Goal: Transaction & Acquisition: Purchase product/service

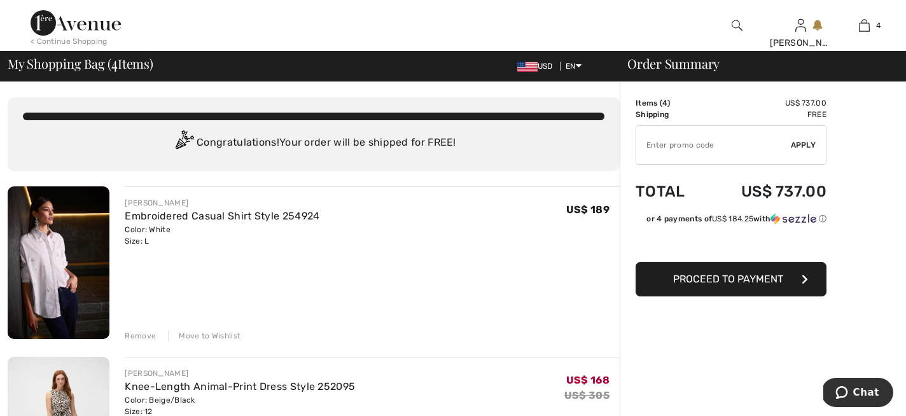
click at [45, 285] on img at bounding box center [59, 262] width 102 height 153
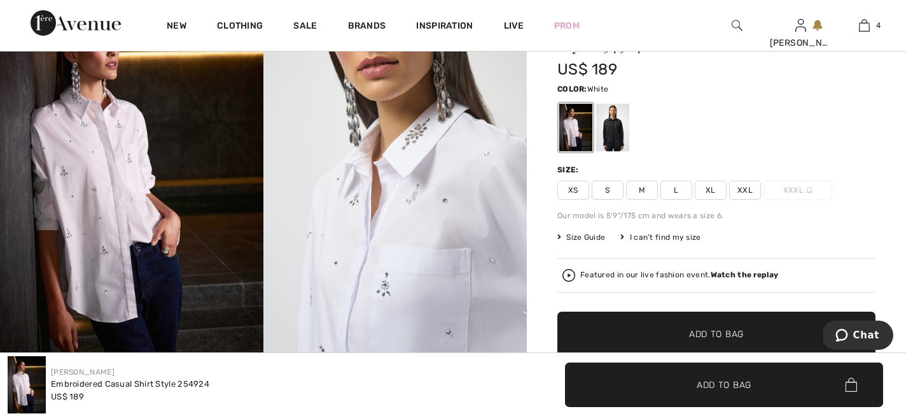
scroll to position [153, 0]
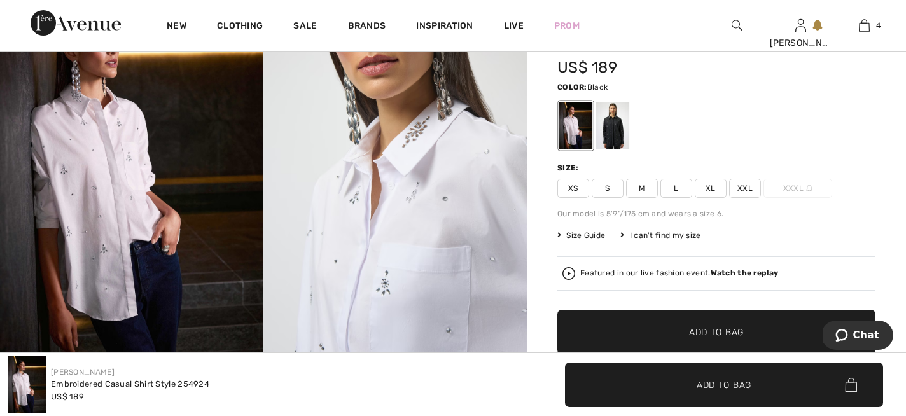
click at [611, 131] on div at bounding box center [612, 126] width 33 height 48
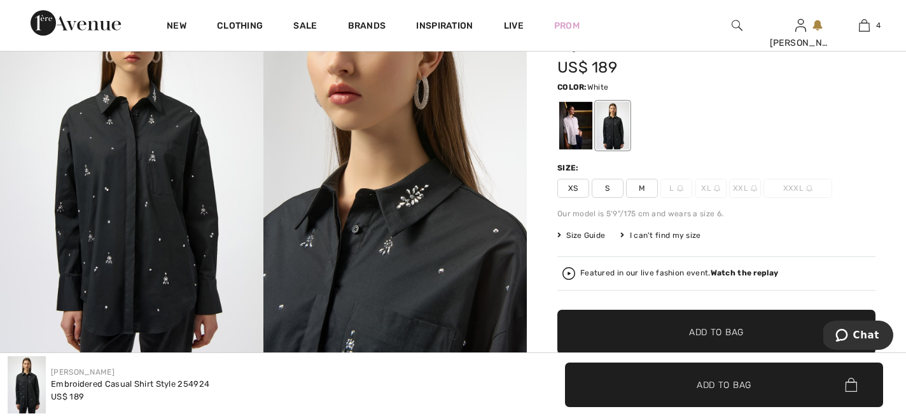
click at [566, 136] on div at bounding box center [575, 126] width 33 height 48
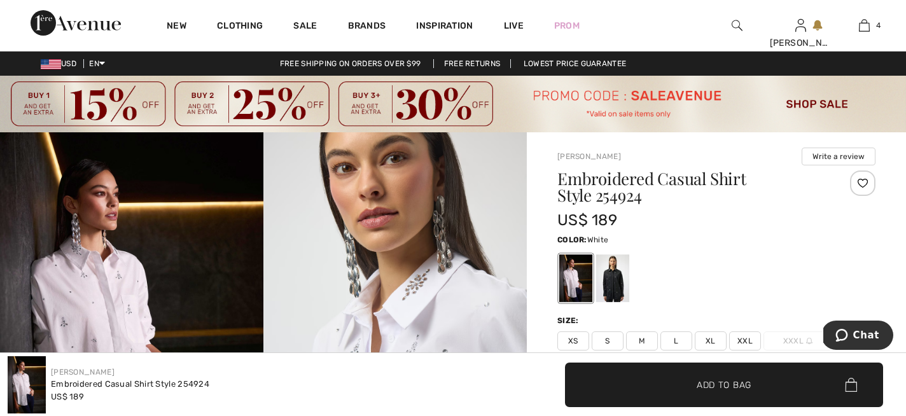
scroll to position [2, 0]
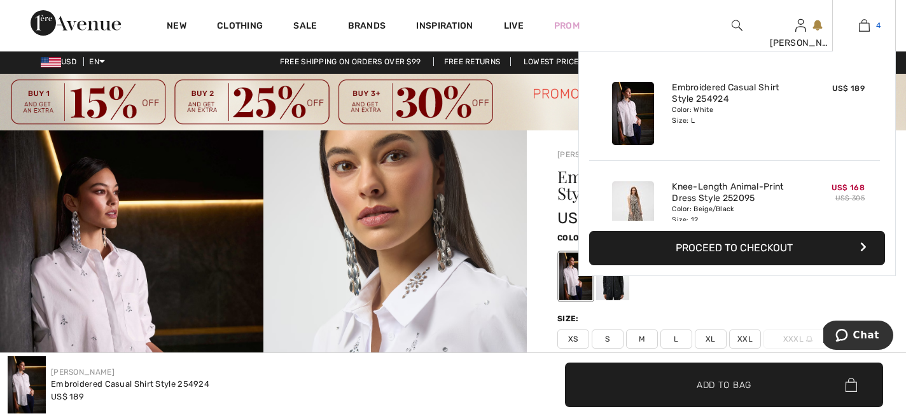
click at [864, 20] on img at bounding box center [864, 25] width 11 height 15
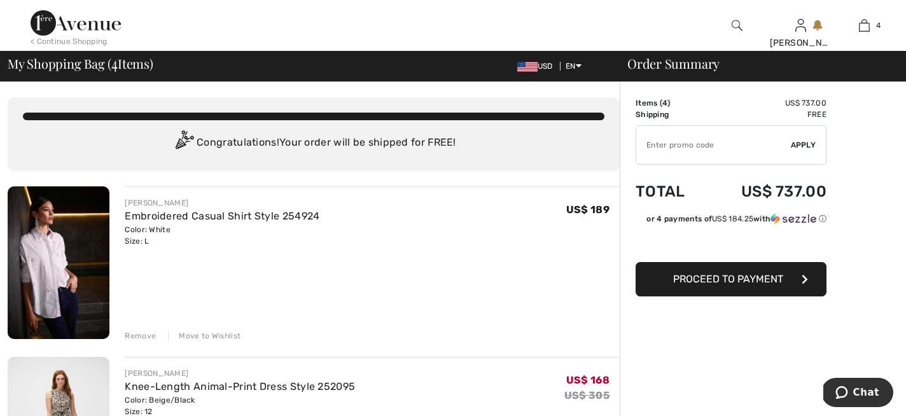
click at [139, 333] on div "Remove" at bounding box center [140, 335] width 31 height 11
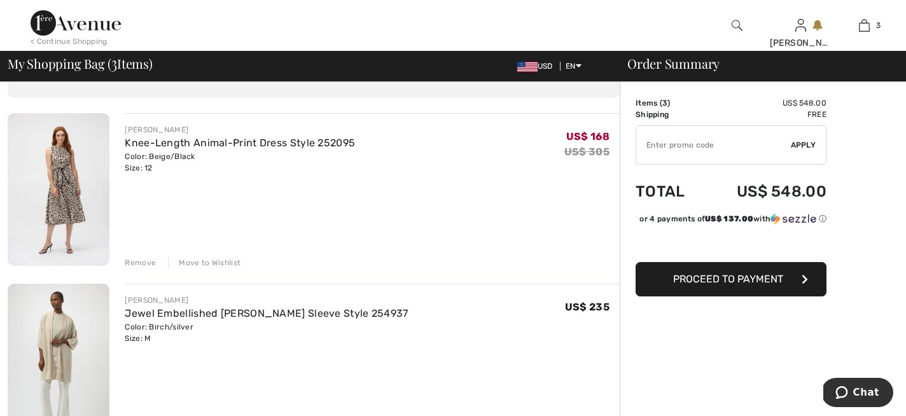
scroll to position [71, 0]
click at [53, 192] on img at bounding box center [59, 191] width 102 height 153
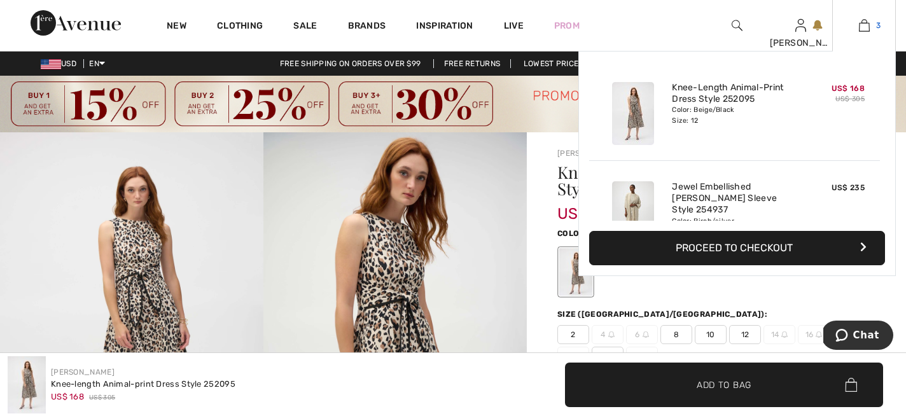
click at [864, 28] on img at bounding box center [864, 25] width 11 height 15
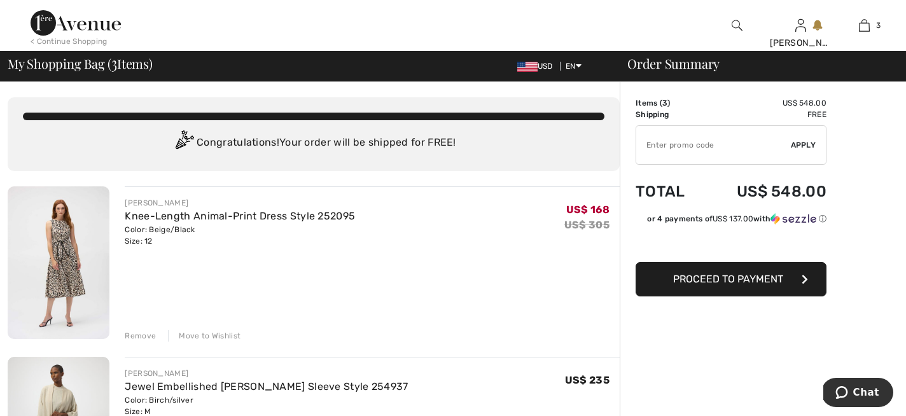
click at [135, 333] on div "Remove" at bounding box center [140, 335] width 31 height 11
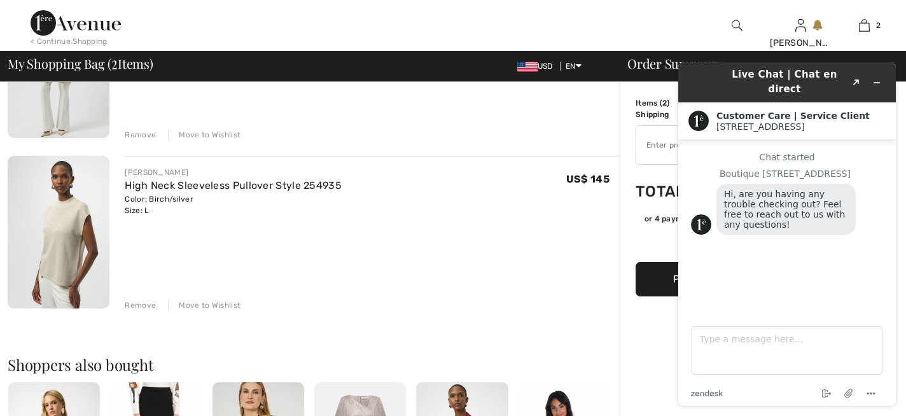
scroll to position [225, 0]
